Goal: Navigation & Orientation: Find specific page/section

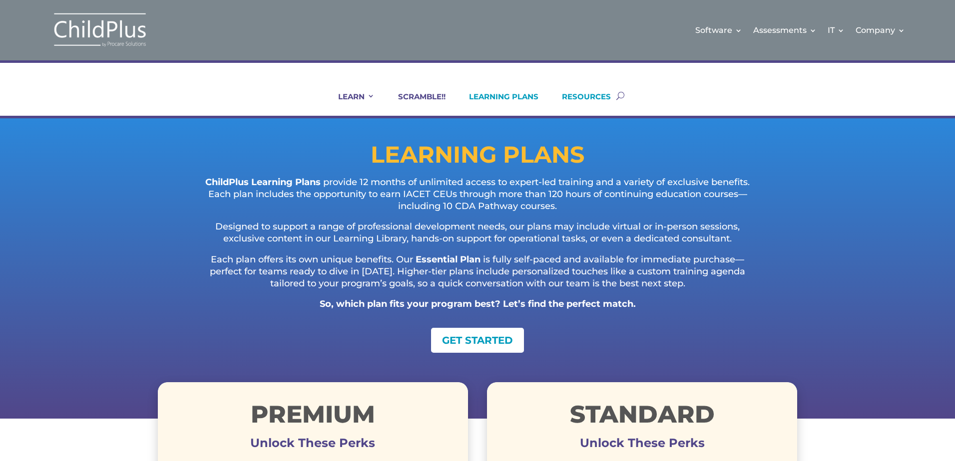
click at [596, 96] on link "RESOURCES" at bounding box center [579, 104] width 61 height 24
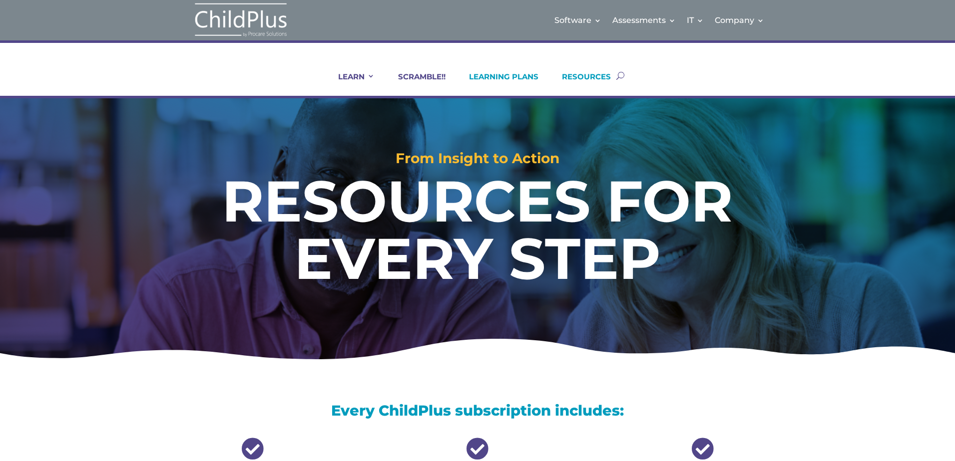
click at [500, 75] on link "LEARNING PLANS" at bounding box center [497, 84] width 82 height 24
